Goal: Navigation & Orientation: Find specific page/section

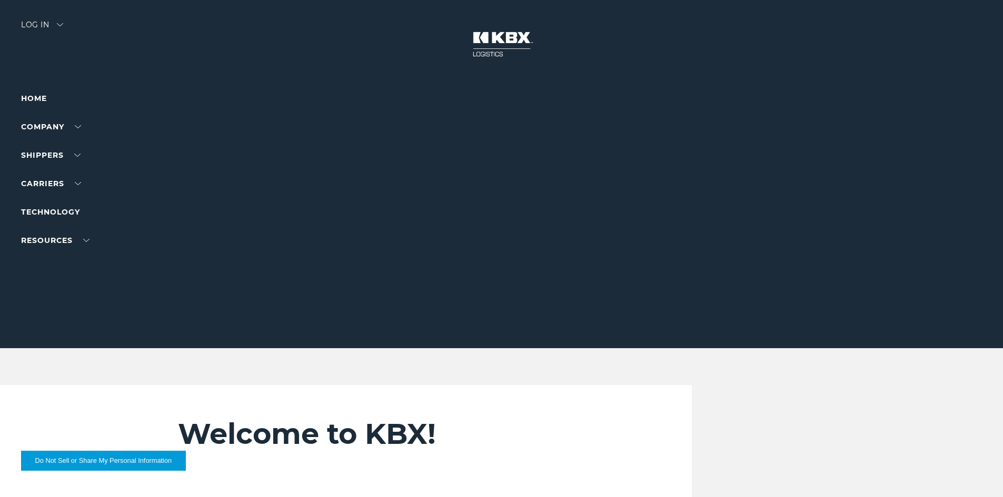
click at [62, 23] on img at bounding box center [60, 24] width 6 height 3
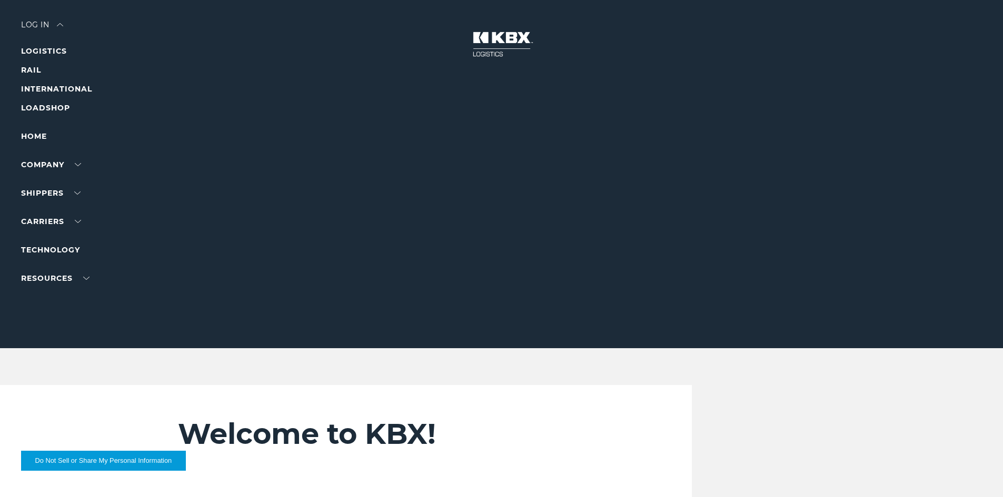
click at [3, 68] on div at bounding box center [505, 174] width 1011 height 348
click at [26, 68] on link "RAIL" at bounding box center [31, 69] width 20 height 9
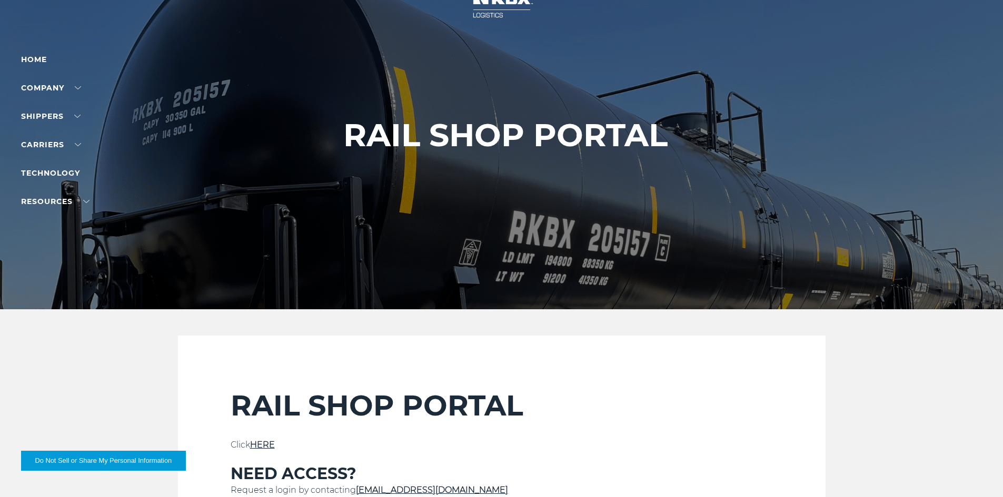
scroll to position [263, 0]
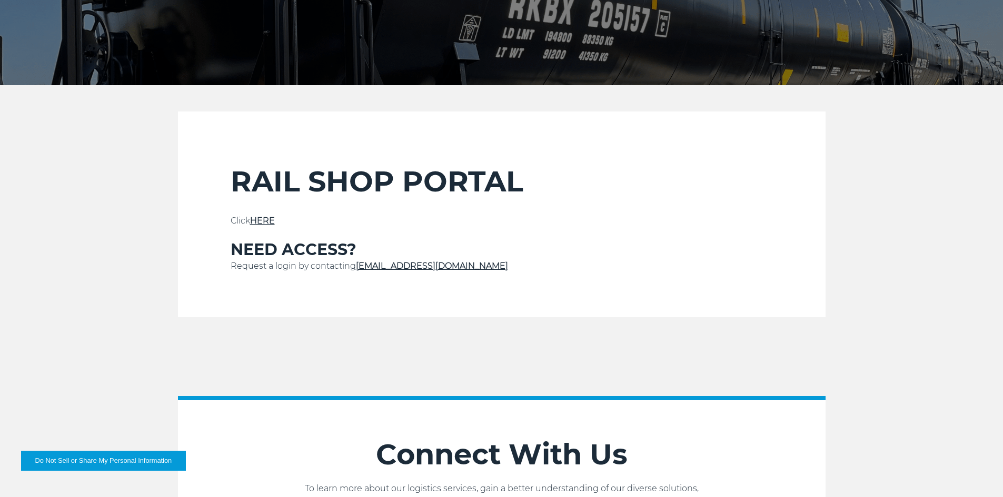
click at [261, 227] on p "Click HERE" at bounding box center [502, 221] width 542 height 13
click at [262, 223] on link "HERE" at bounding box center [262, 221] width 25 height 10
